Goal: Task Accomplishment & Management: Manage account settings

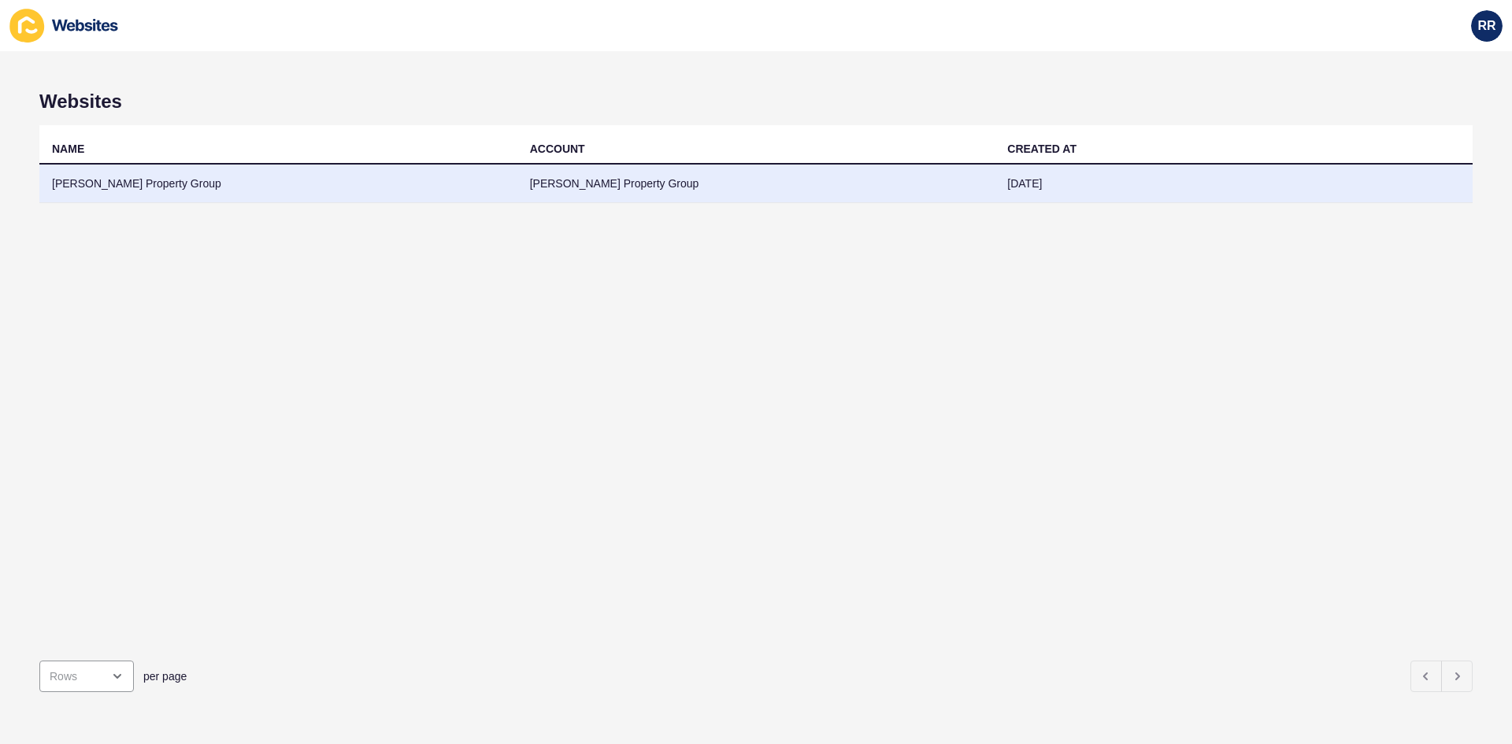
click at [502, 190] on td "[PERSON_NAME] Property Group" at bounding box center [278, 184] width 478 height 39
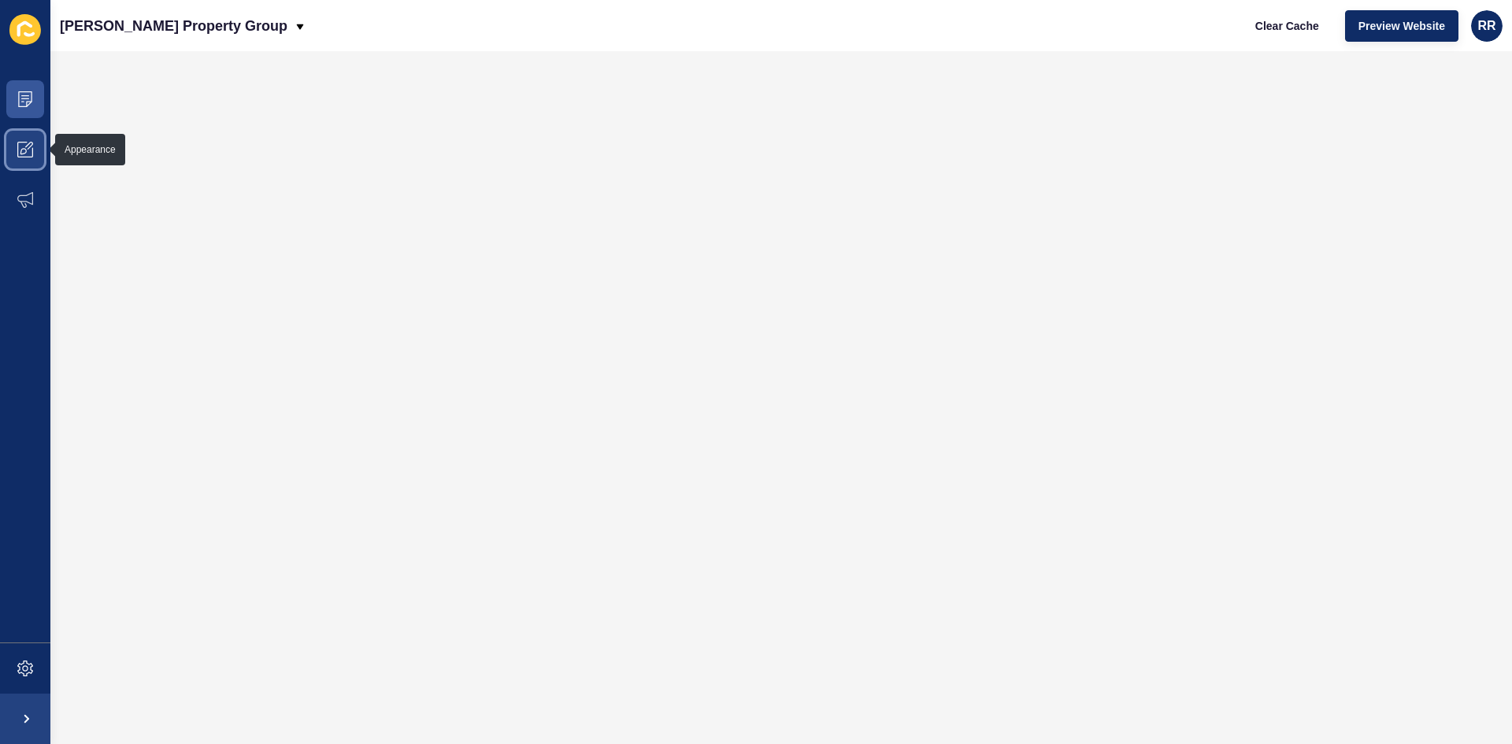
click at [24, 142] on icon at bounding box center [25, 150] width 16 height 16
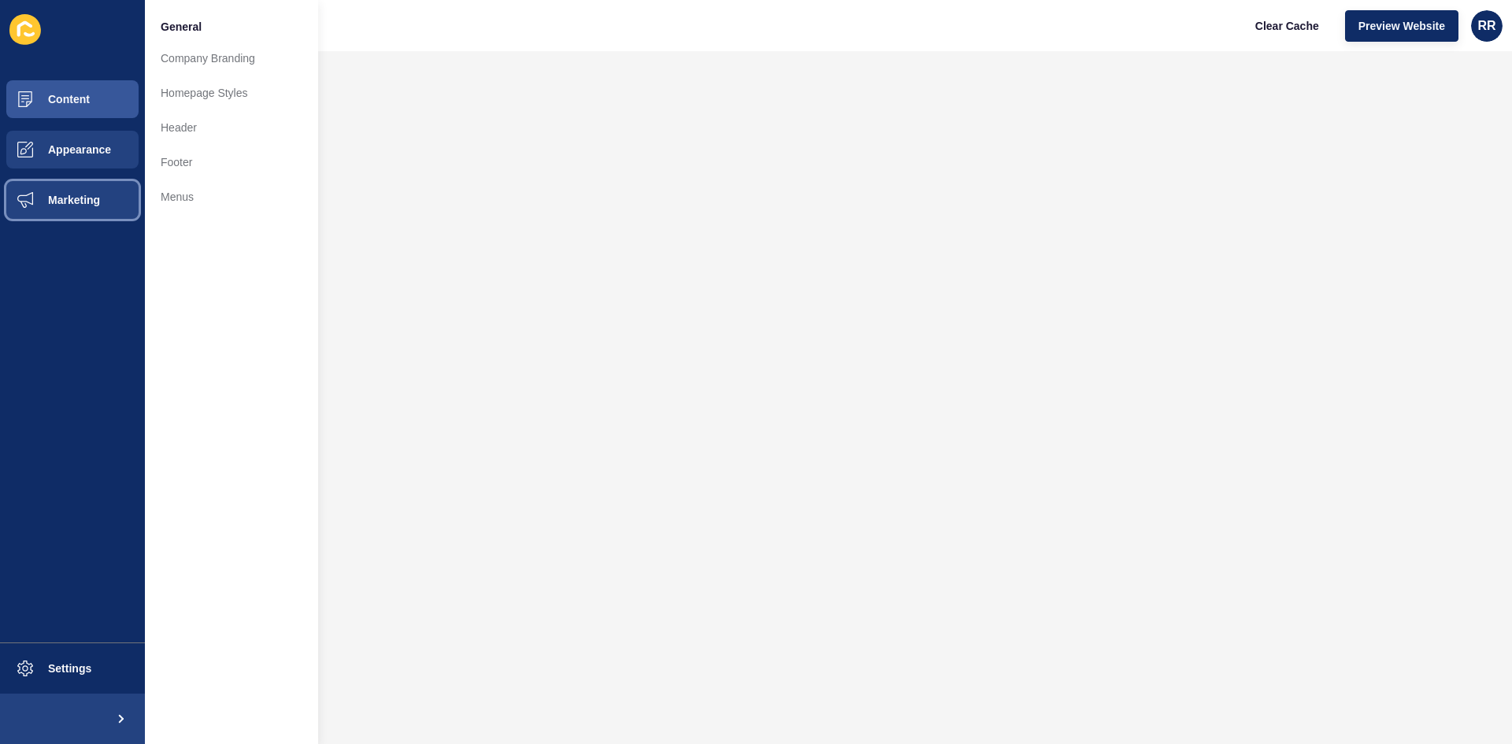
click at [63, 195] on span "Marketing" at bounding box center [49, 200] width 102 height 13
click at [70, 142] on button "Appearance" at bounding box center [72, 149] width 145 height 50
click at [231, 58] on link "Company Branding" at bounding box center [231, 58] width 173 height 35
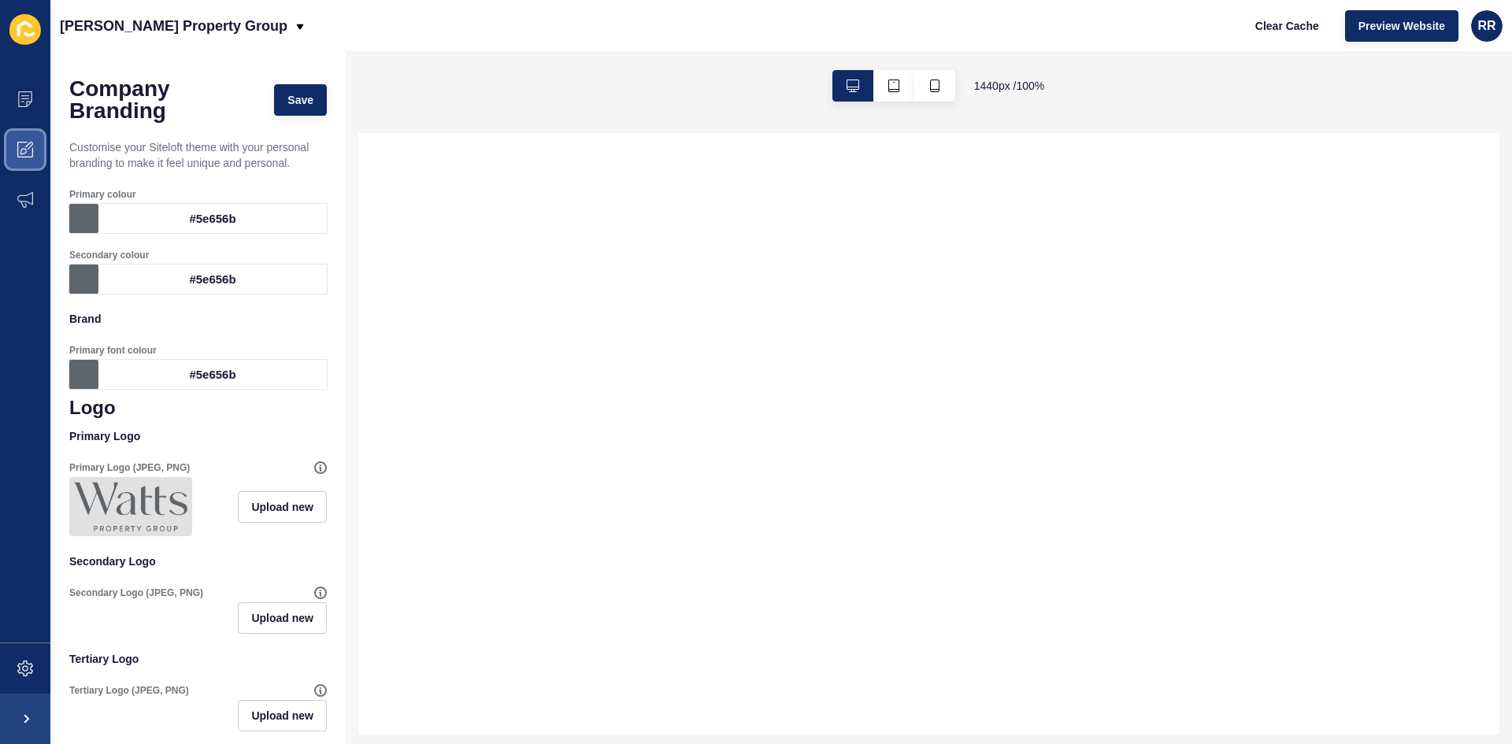
click at [14, 143] on span at bounding box center [25, 149] width 50 height 50
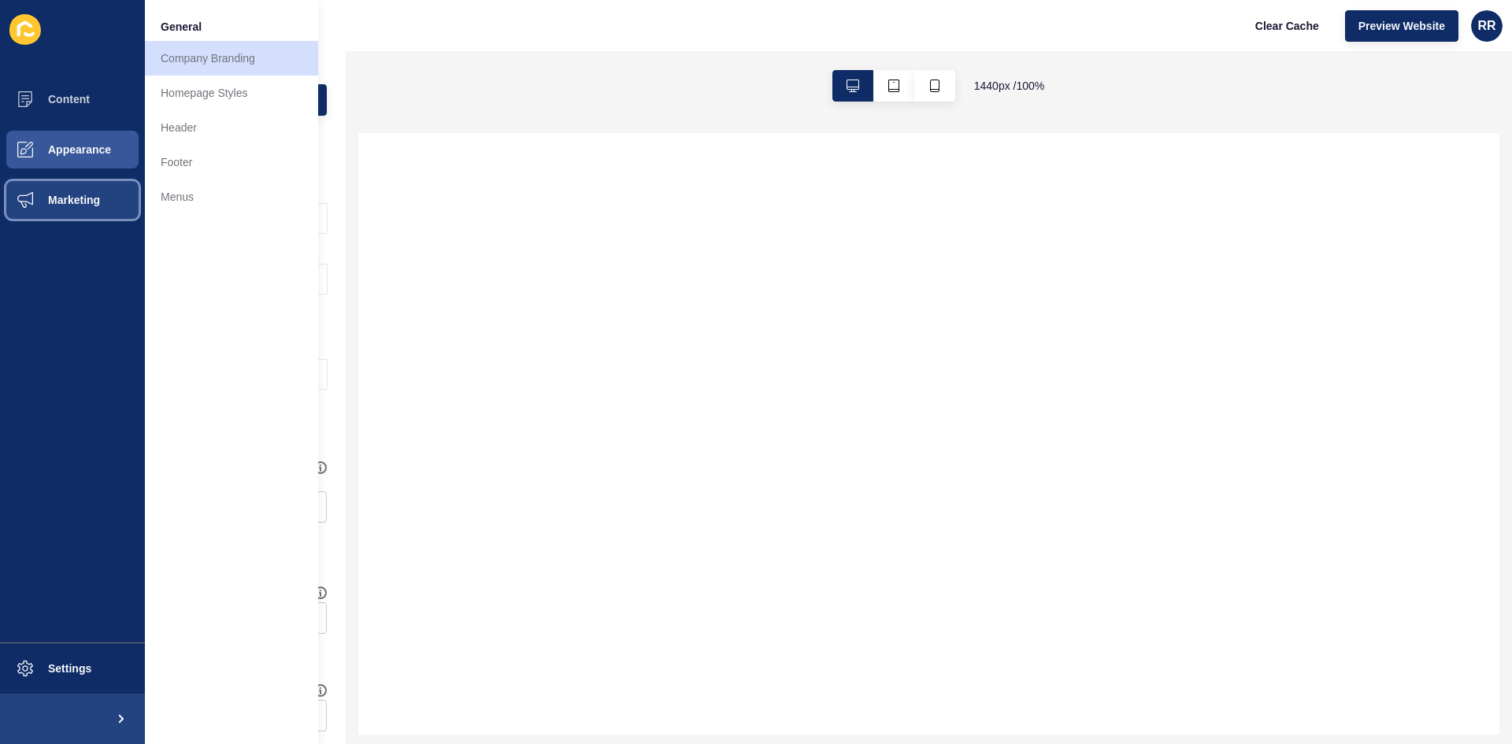
click at [67, 184] on button "Marketing" at bounding box center [72, 200] width 145 height 50
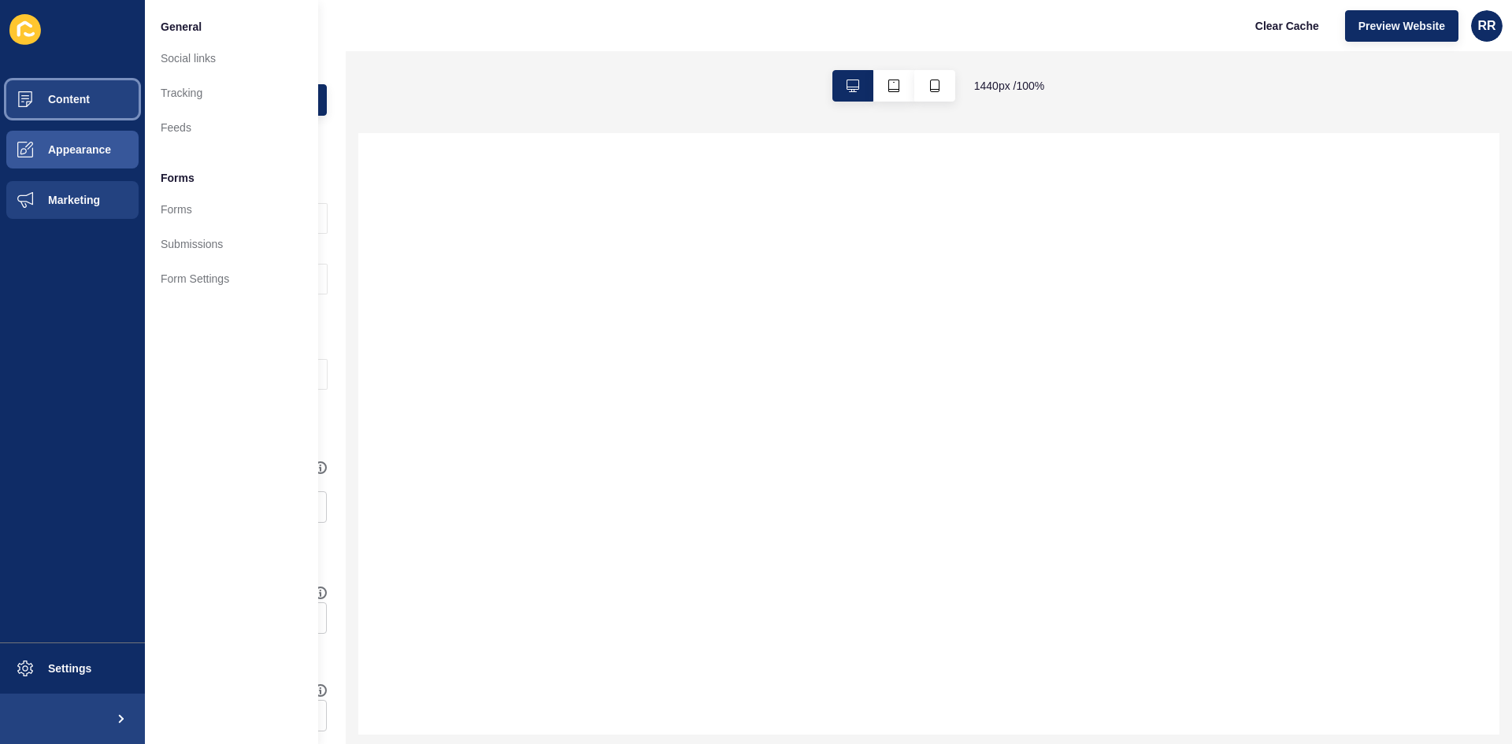
click at [60, 118] on button "Content" at bounding box center [72, 99] width 145 height 50
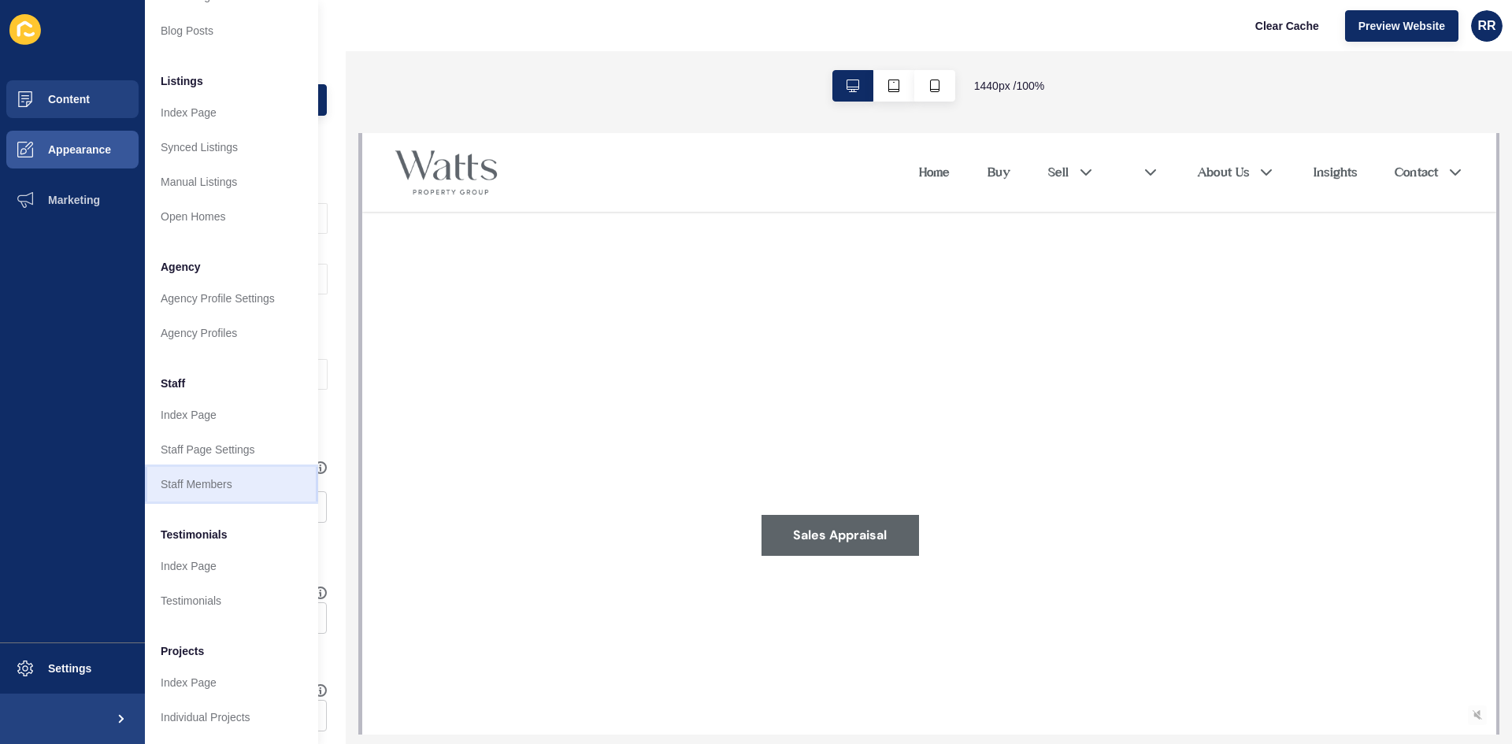
click at [213, 467] on link "Staff Members" at bounding box center [231, 484] width 173 height 35
